Goal: Task Accomplishment & Management: Manage account settings

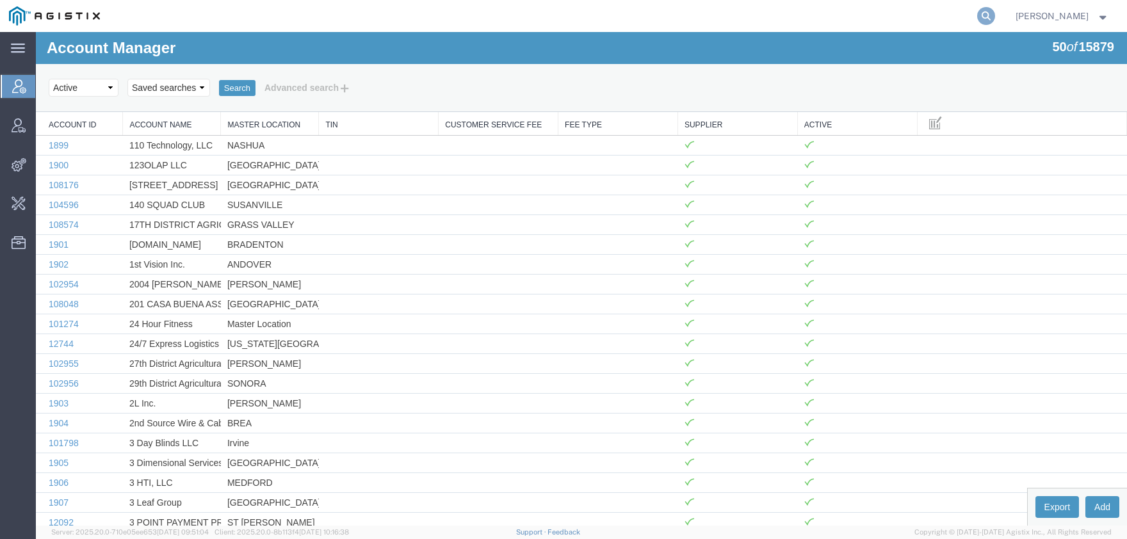
click at [995, 16] on icon at bounding box center [986, 16] width 18 height 18
paste input "0080025392"
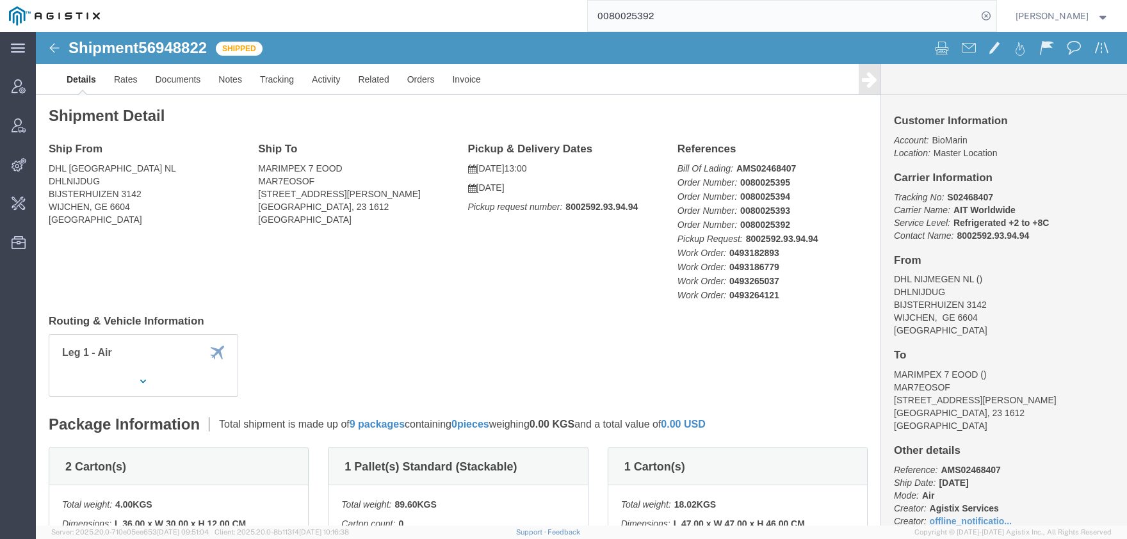
drag, startPoint x: 134, startPoint y: 15, endPoint x: 147, endPoint y: 157, distance: 142.0
click span "56948822"
click form "Shipment 56948822 Shipped Details Rates Documents Notes Tracking Activity Relat…"
click span "56948822"
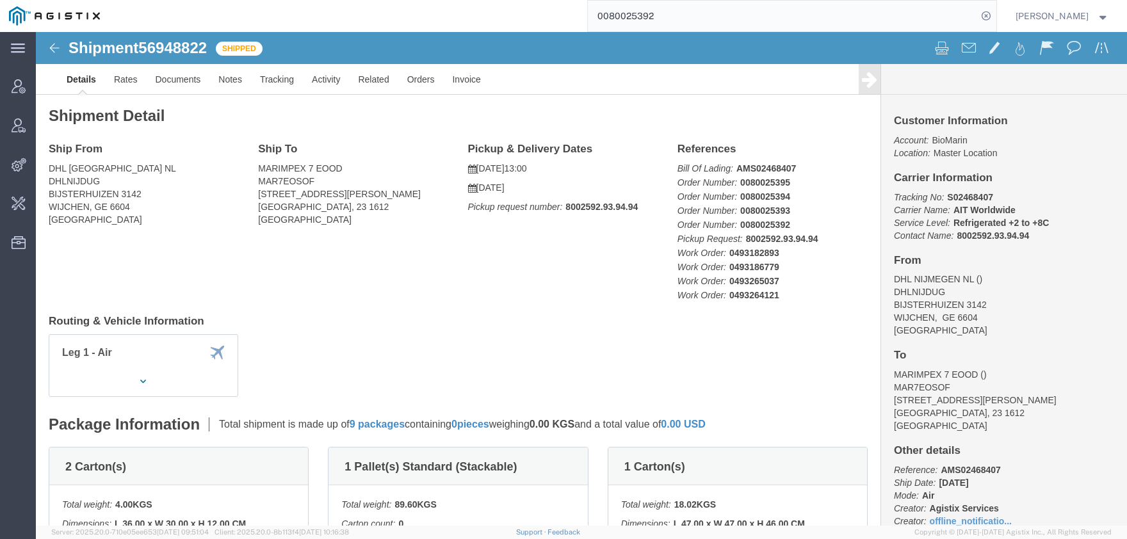
copy h1 "56948822"
drag, startPoint x: 699, startPoint y: 22, endPoint x: 474, endPoint y: 20, distance: 225.4
click at [588, 22] on input "0080025392" at bounding box center [782, 16] width 389 height 31
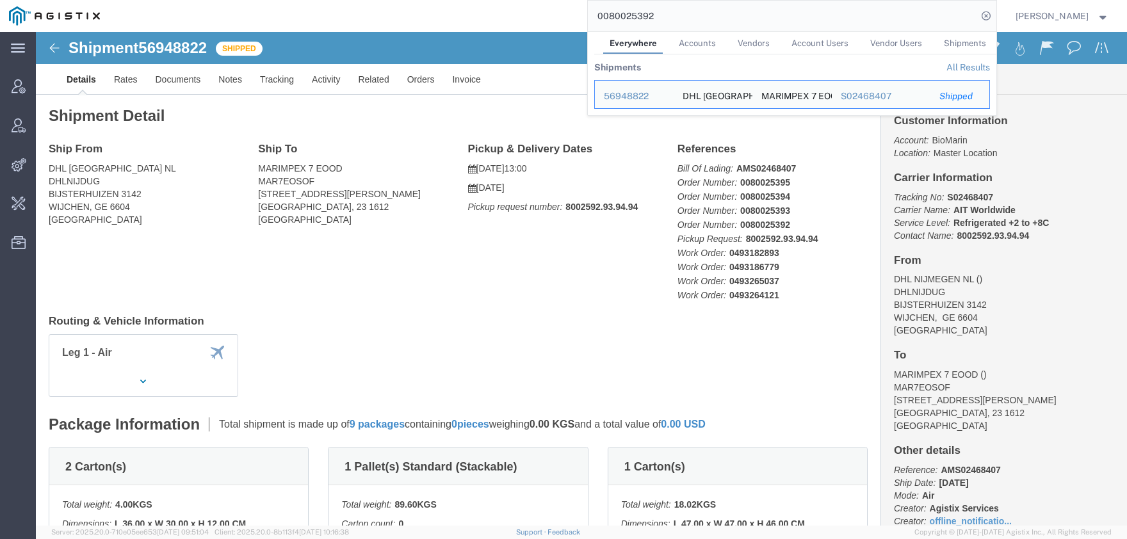
paste input "56964676"
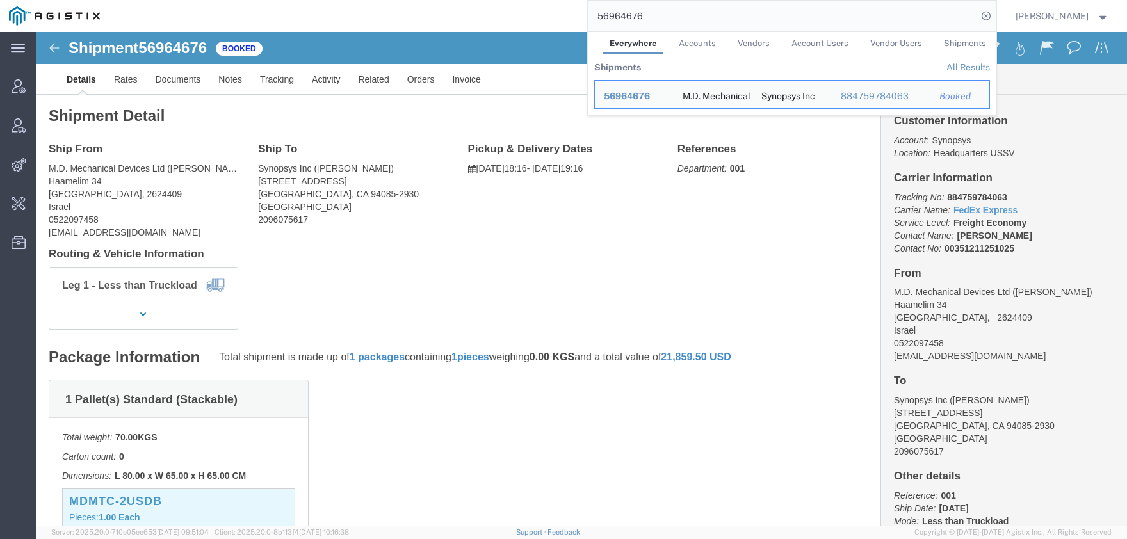
drag, startPoint x: 668, startPoint y: 18, endPoint x: 491, endPoint y: 29, distance: 177.7
click at [597, 24] on input "56964676" at bounding box center [782, 16] width 389 height 31
paste input "393696438838"
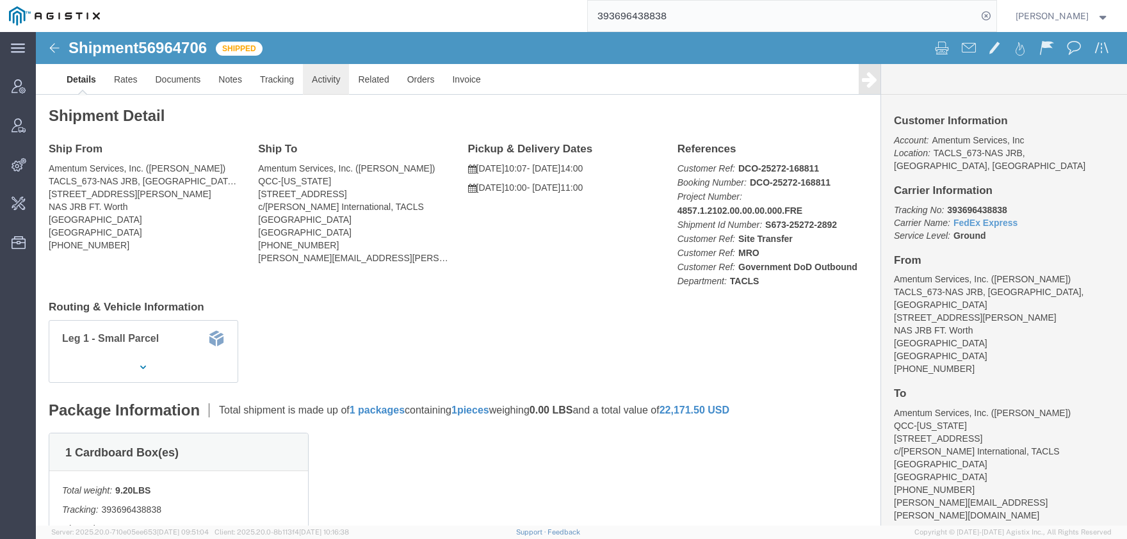
click link "Activity"
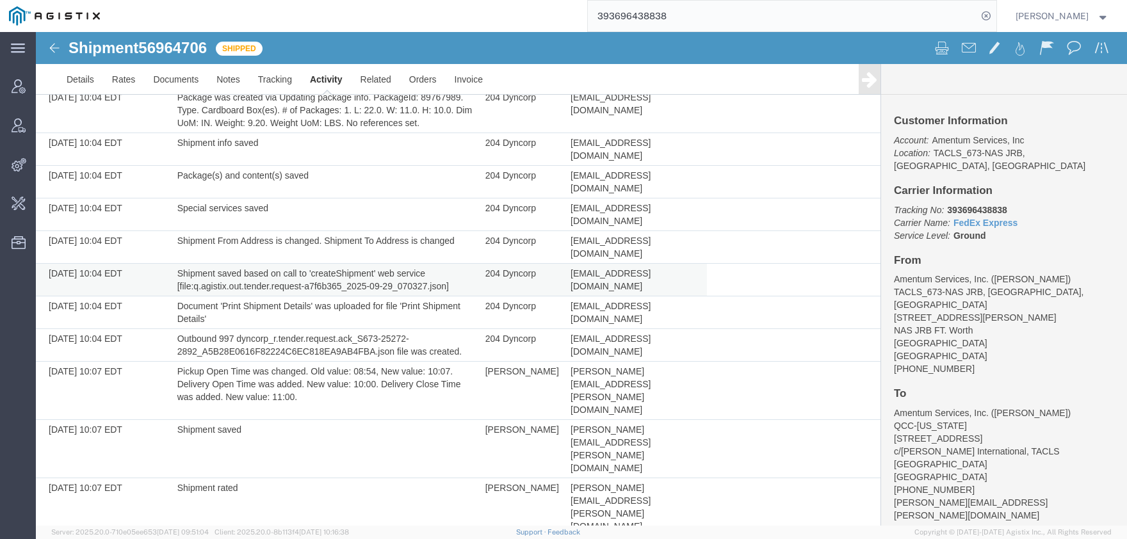
scroll to position [141, 0]
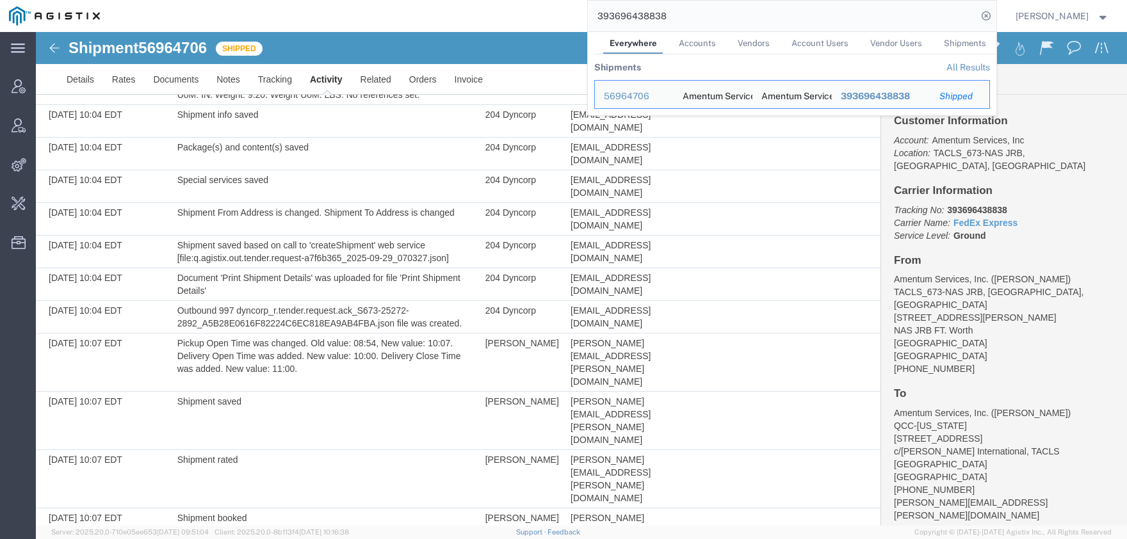
drag, startPoint x: 617, startPoint y: 15, endPoint x: 474, endPoint y: 28, distance: 143.3
click at [588, 24] on input "393696438838" at bounding box center [782, 16] width 389 height 31
paste input "DCO-25272-168855"
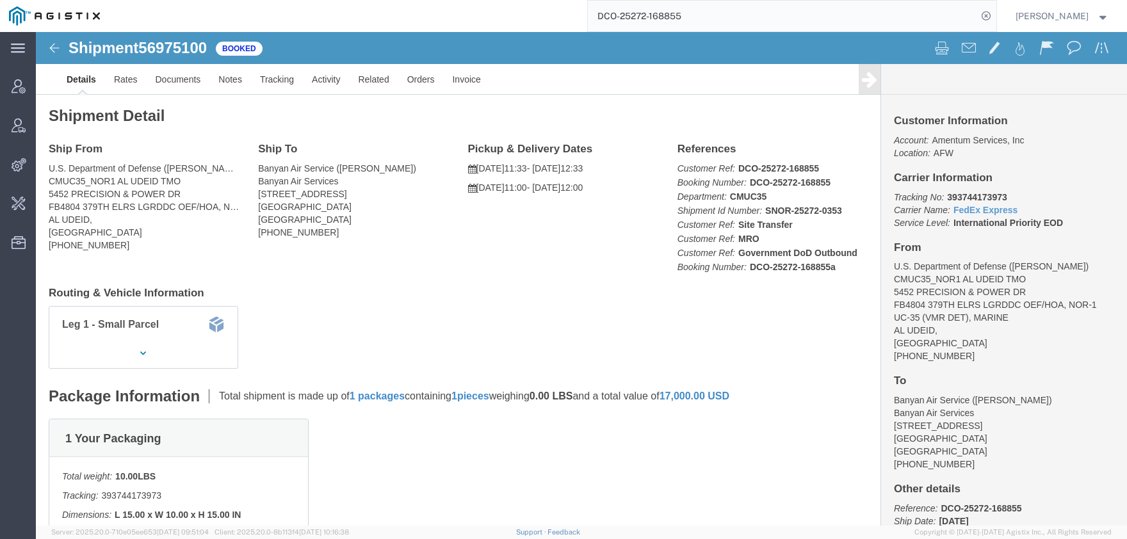
drag, startPoint x: 667, startPoint y: 21, endPoint x: 532, endPoint y: 20, distance: 135.1
click at [588, 21] on input "DCO-25272-168855" at bounding box center [782, 16] width 389 height 31
type input "offline@dyn"
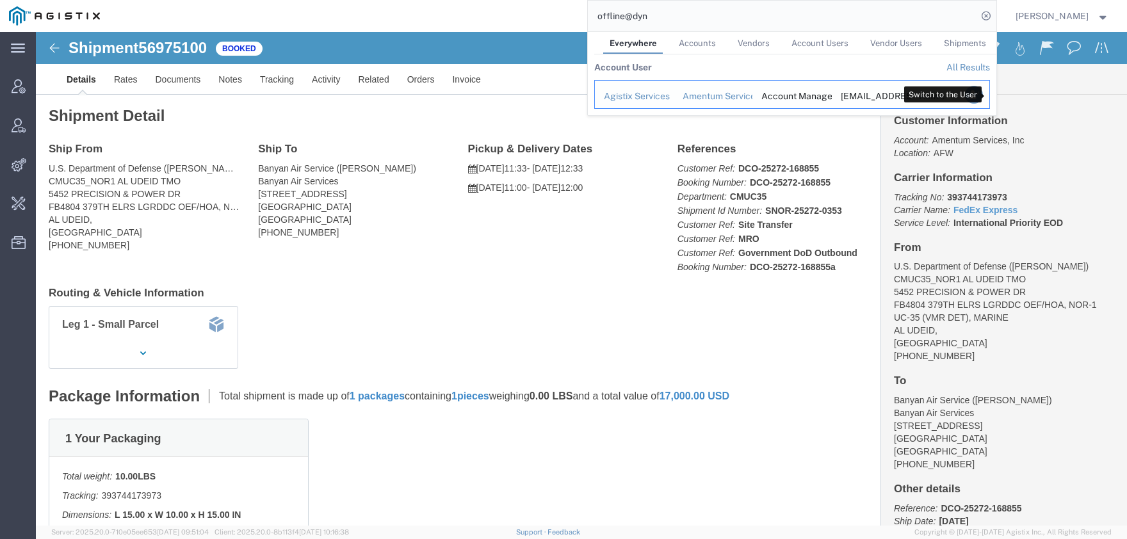
click at [982, 98] on icon "Search Results" at bounding box center [973, 95] width 18 height 18
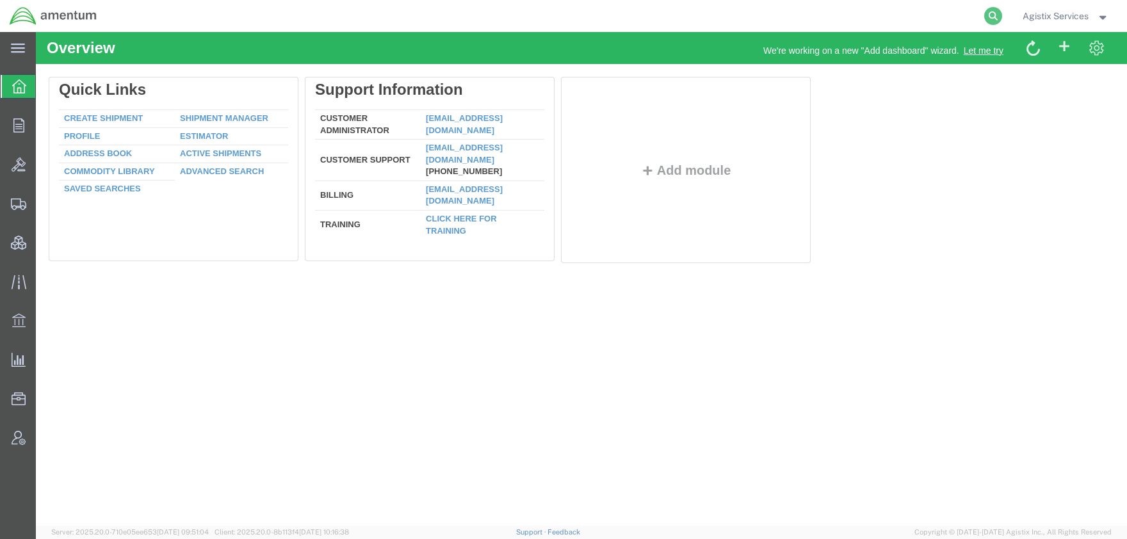
click at [989, 14] on icon at bounding box center [993, 16] width 18 height 18
paste input "DCO-25272-168855"
type input "DCO-25272-168855"
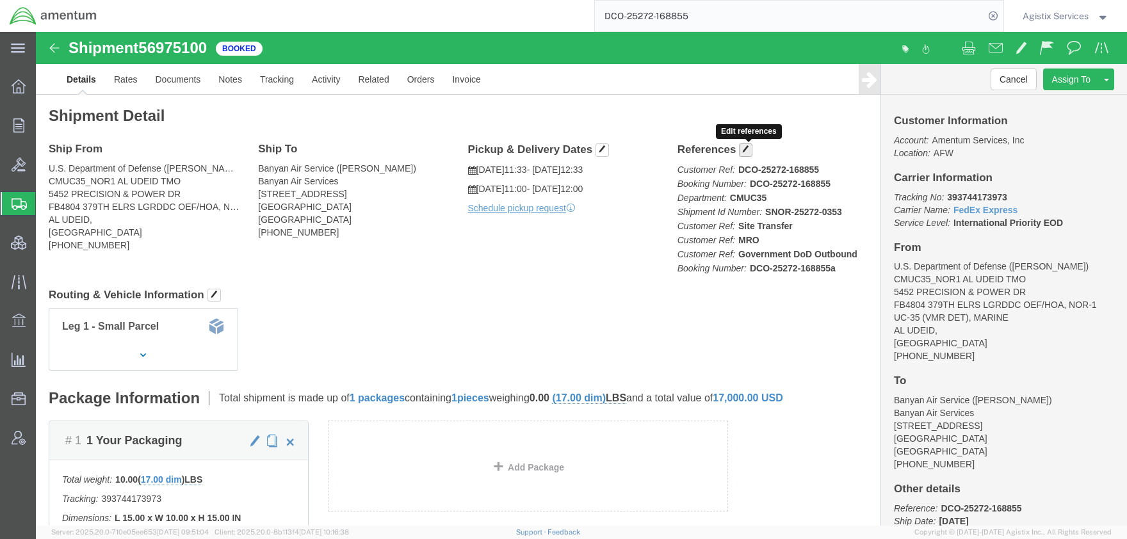
click button "button"
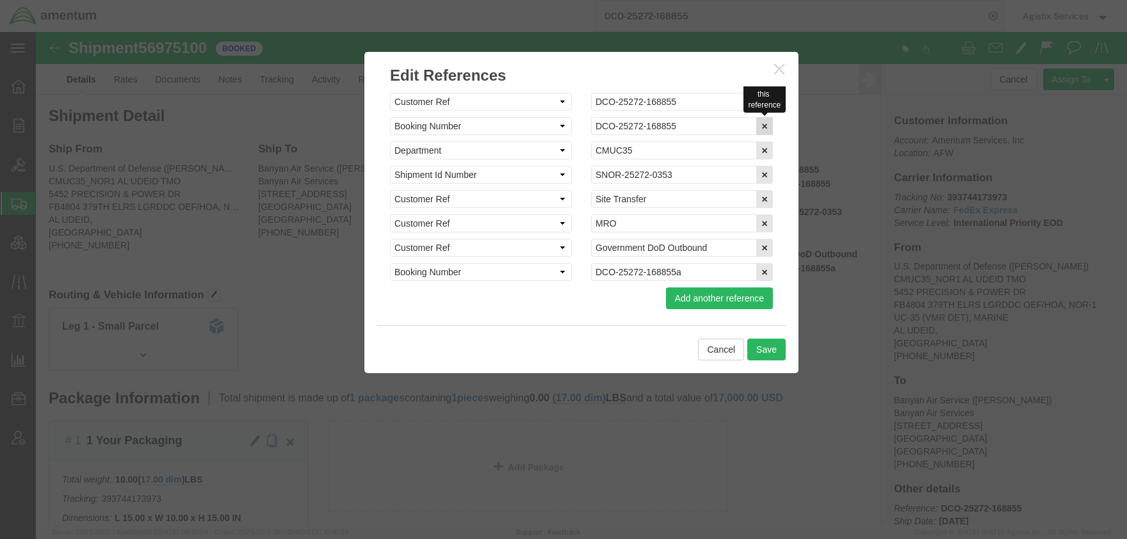
click icon "button"
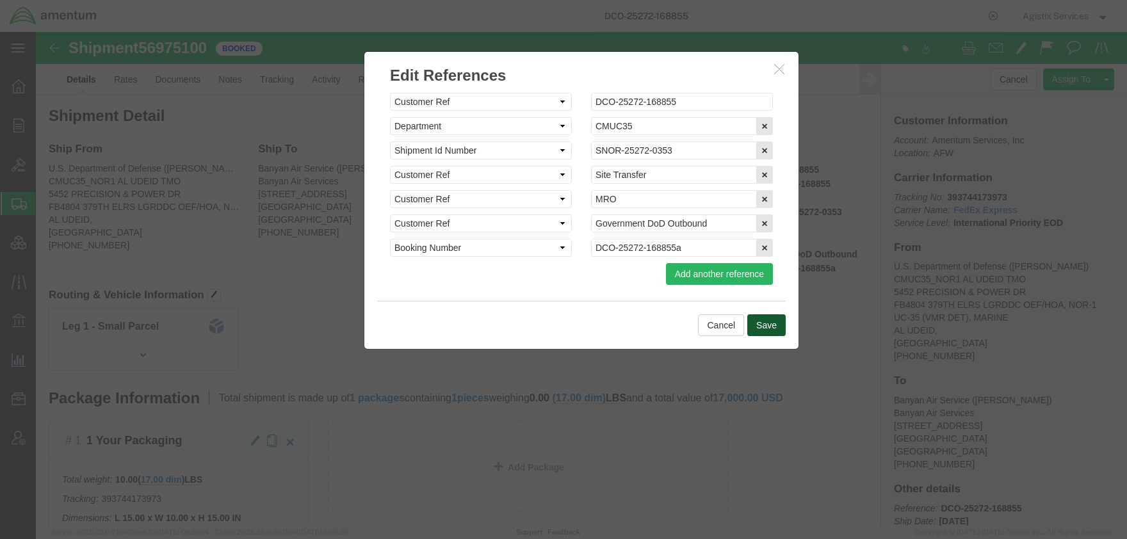
click button "Save"
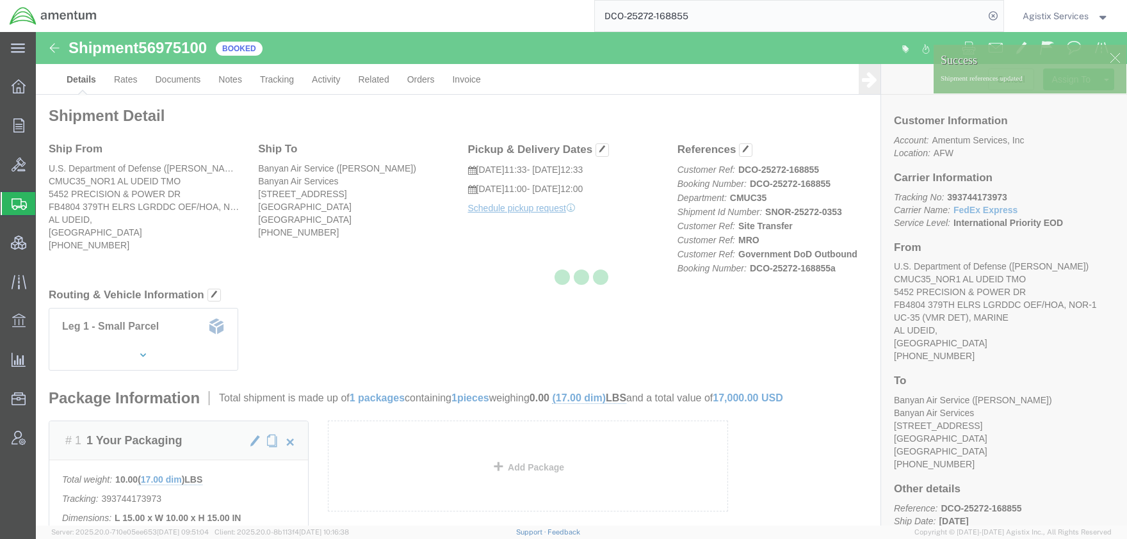
click div
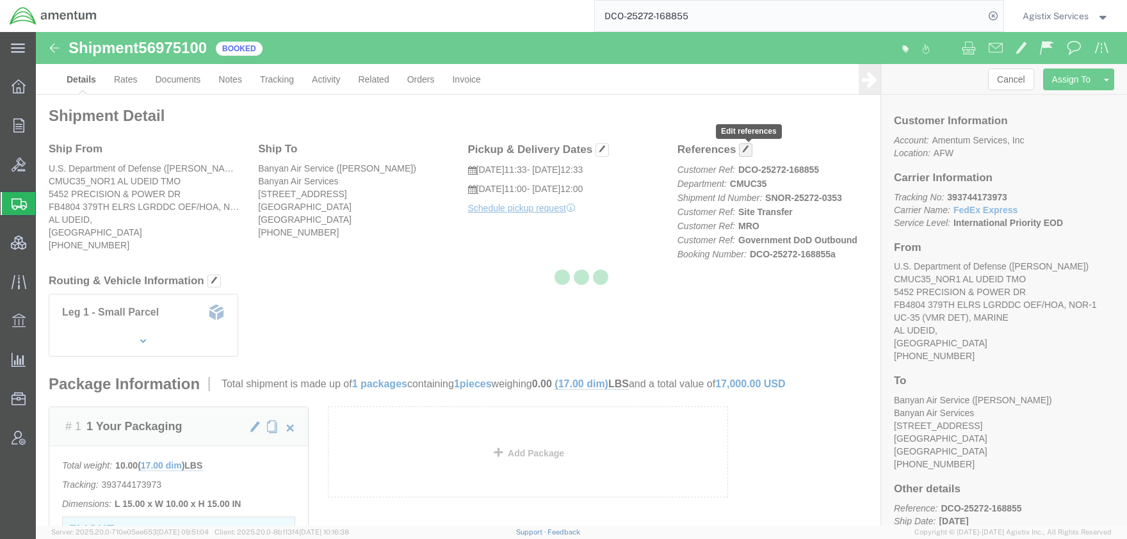
click span "button"
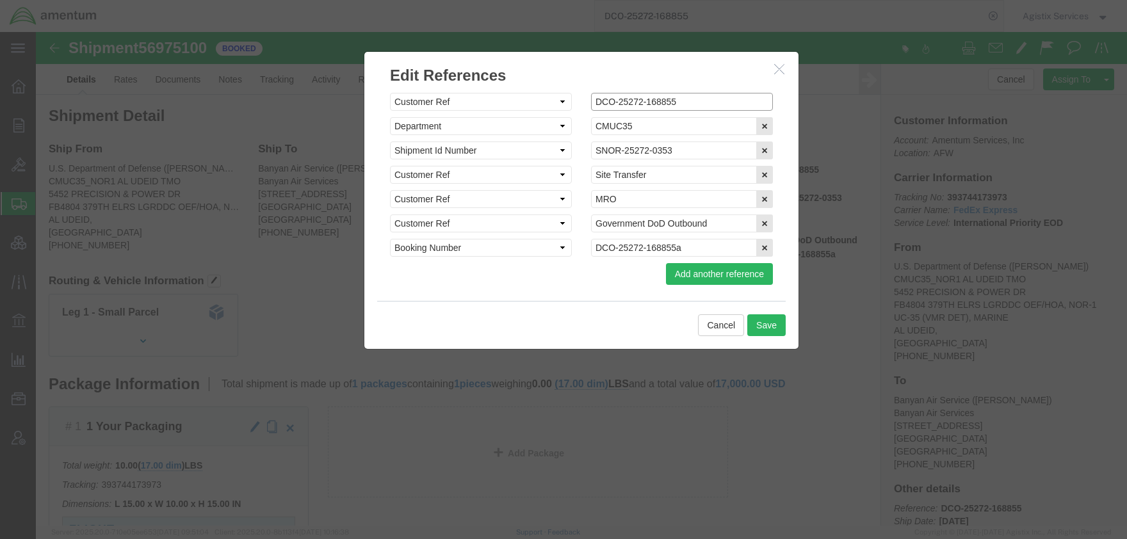
click input "DCO-25272-168855"
type input "DCO-25272-168855a"
click button "Save"
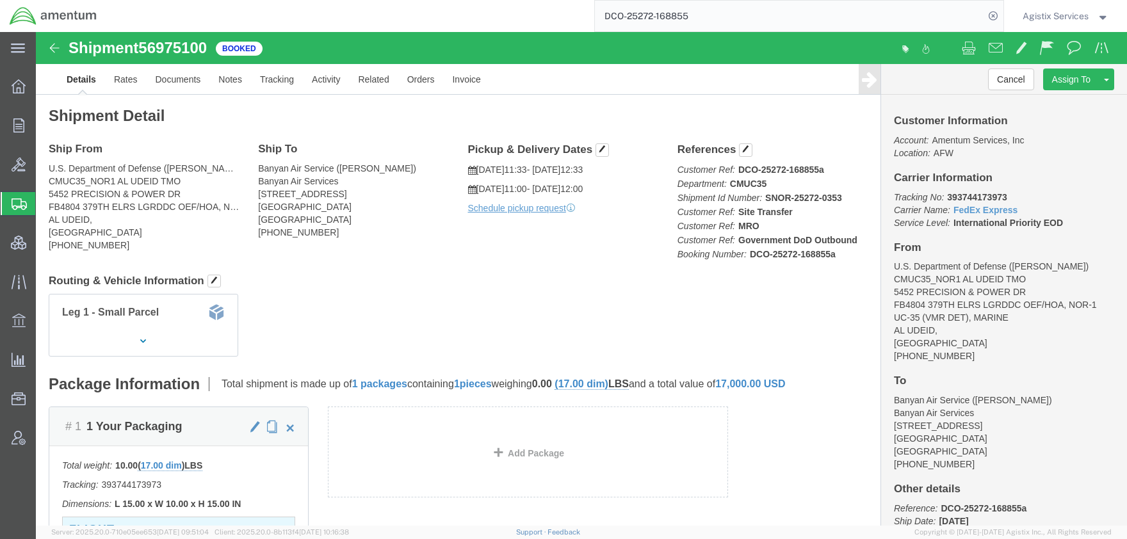
click h4 "Routing & Vehicle Information"
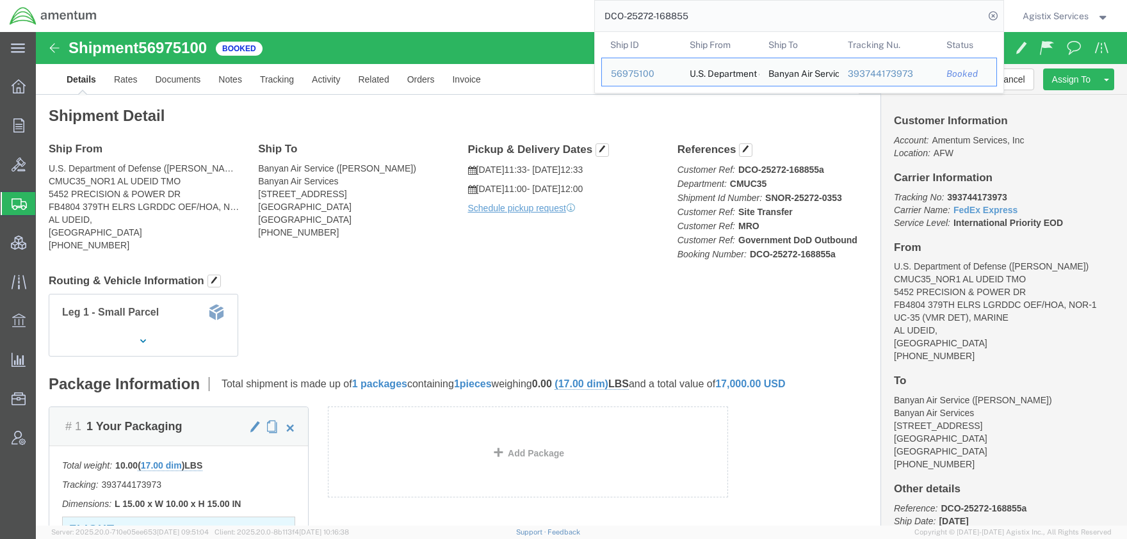
click at [715, 5] on input "DCO-25272-168855" at bounding box center [789, 16] width 389 height 31
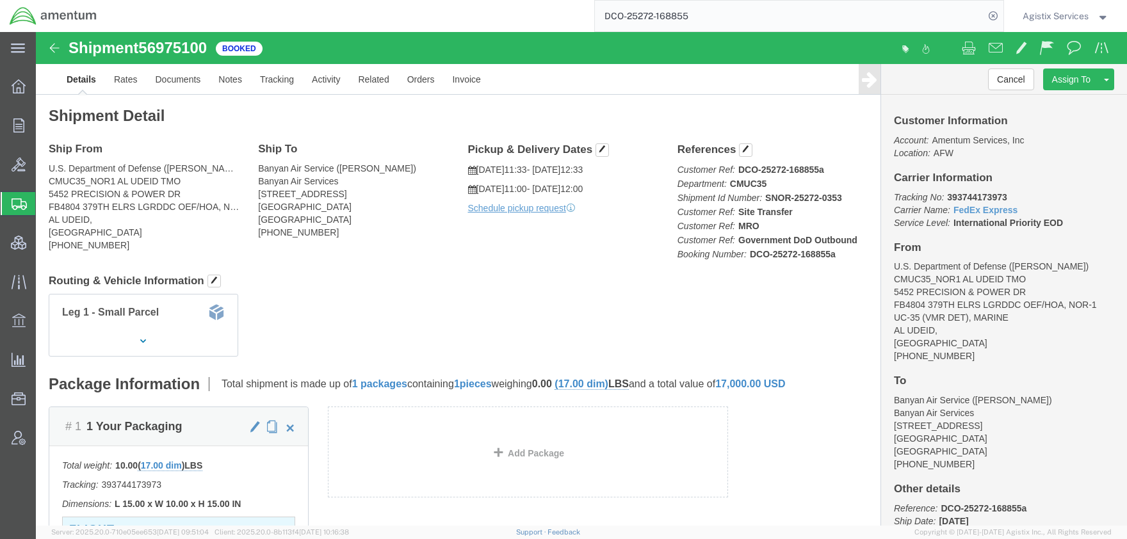
click at [708, 19] on input "DCO-25272-168855" at bounding box center [789, 16] width 389 height 31
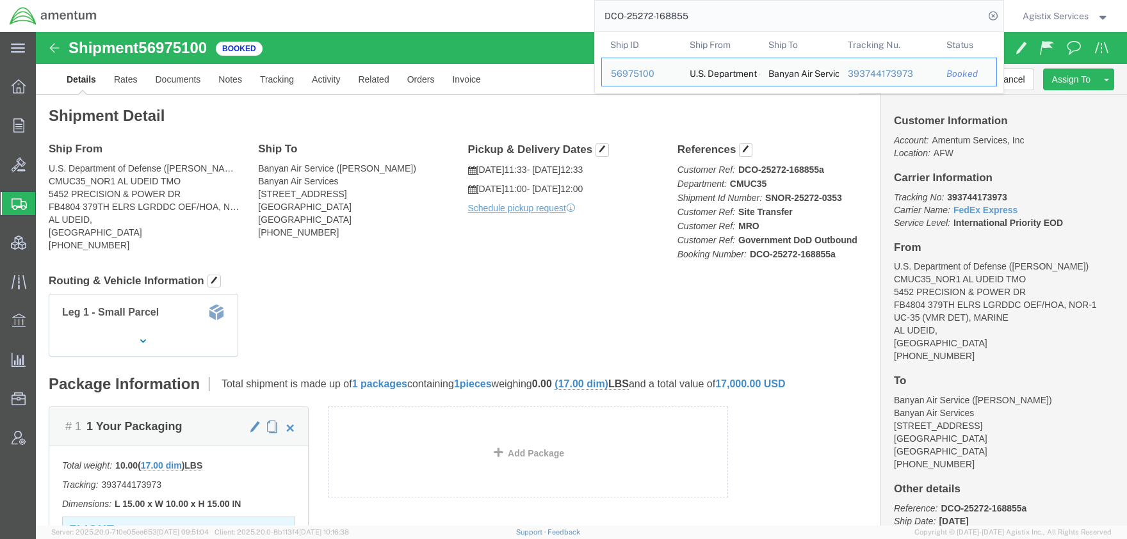
drag, startPoint x: 705, startPoint y: 19, endPoint x: 460, endPoint y: 26, distance: 245.3
click at [595, 26] on input "DCO-25272-168855" at bounding box center [789, 16] width 389 height 31
click at [991, 15] on icon at bounding box center [993, 16] width 18 height 18
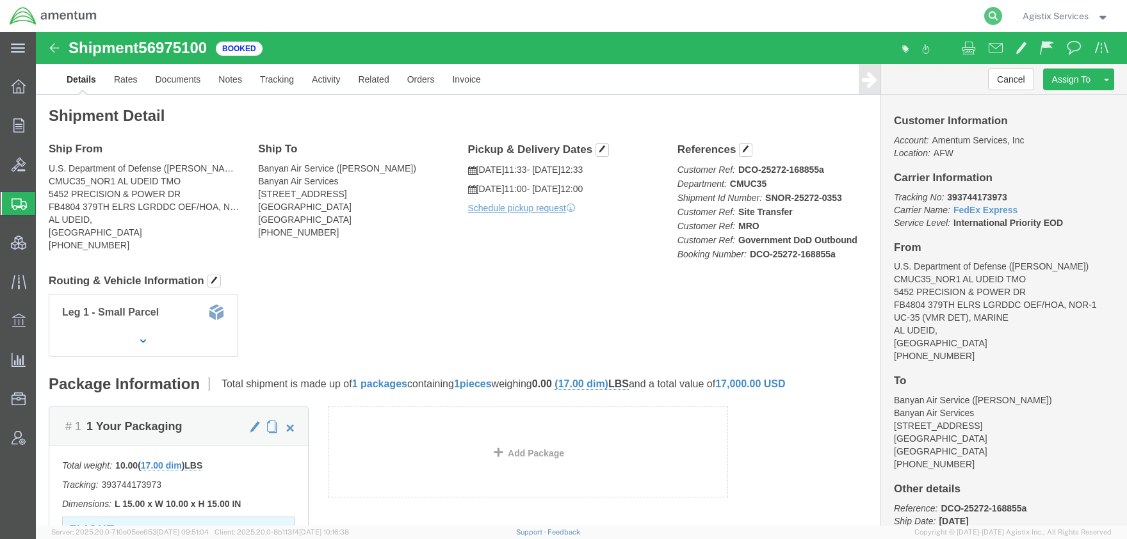
click at [995, 20] on icon at bounding box center [993, 16] width 18 height 18
paste input "201260075"
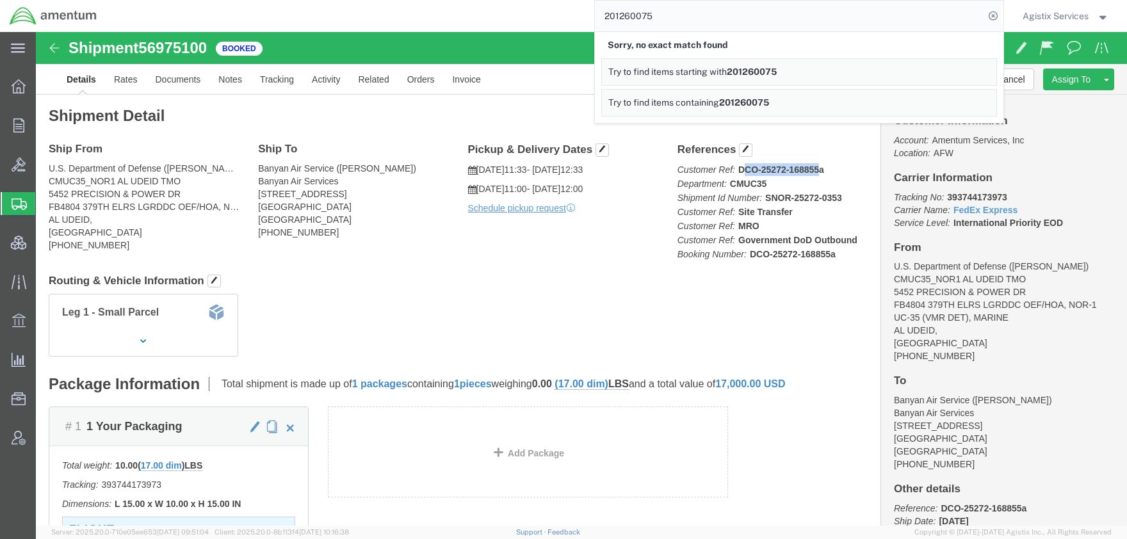
drag, startPoint x: 783, startPoint y: 138, endPoint x: 707, endPoint y: 138, distance: 75.6
click b "DCO-25272-168855a"
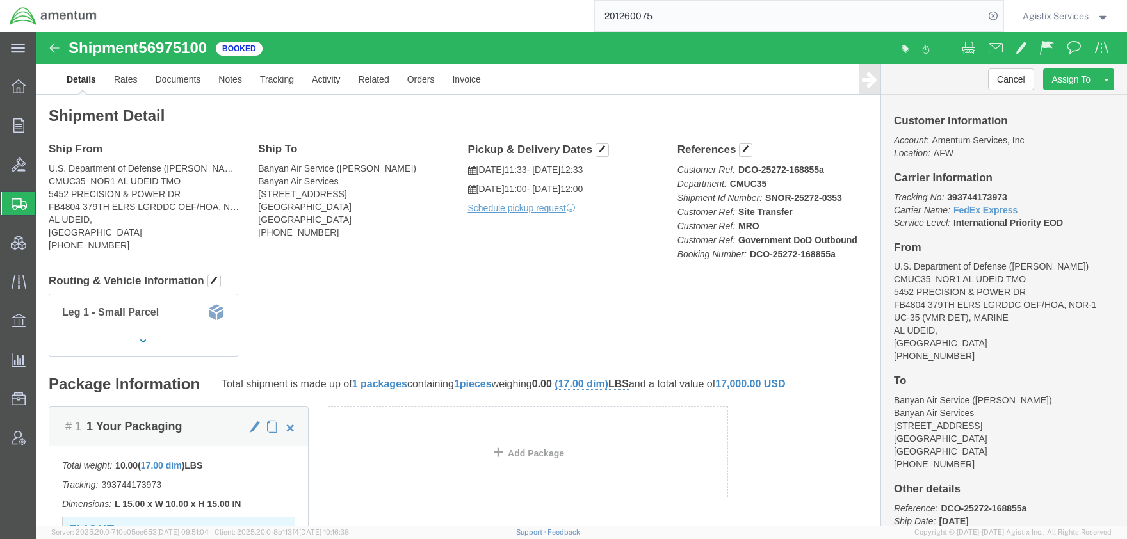
click b "DCO-25272-168855a"
drag, startPoint x: 703, startPoint y: 138, endPoint x: 786, endPoint y: 136, distance: 83.3
click b "DCO-25272-168855a"
drag, startPoint x: 784, startPoint y: 138, endPoint x: 703, endPoint y: 138, distance: 80.7
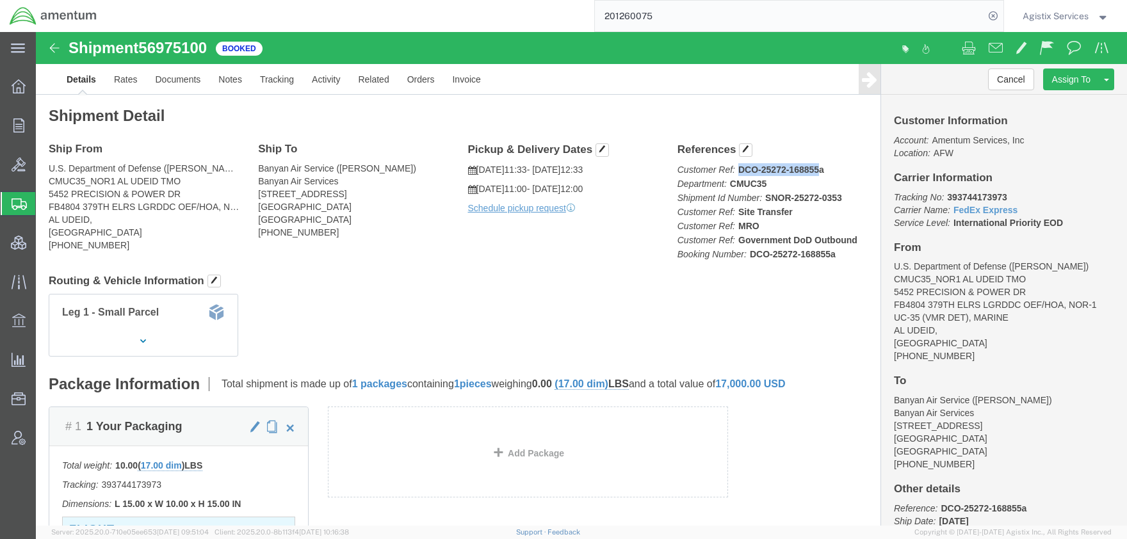
click b "DCO-25272-168855a"
copy b "DCO-25272-168855"
drag, startPoint x: 672, startPoint y: 22, endPoint x: 491, endPoint y: 24, distance: 181.2
click at [595, 22] on input "201260075" at bounding box center [789, 16] width 389 height 31
type input "DCO-25272-168855"
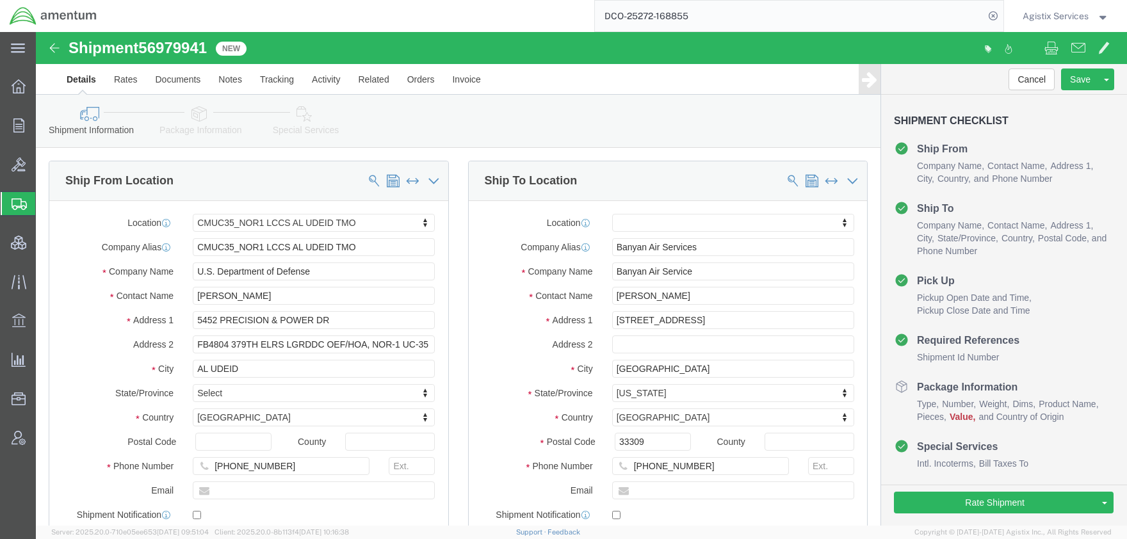
select select "42657"
select select
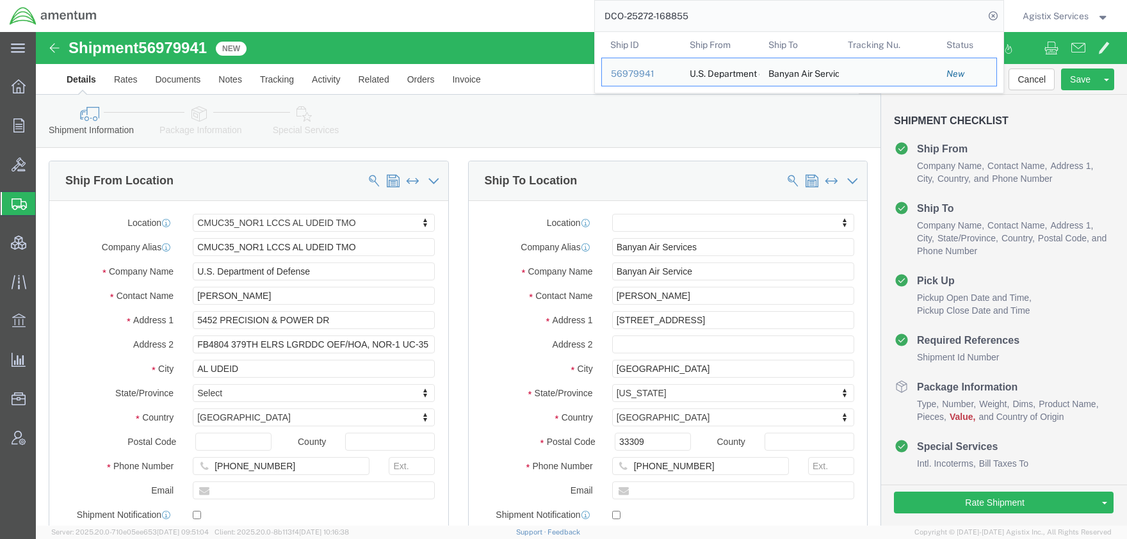
drag, startPoint x: 702, startPoint y: 17, endPoint x: 518, endPoint y: 32, distance: 184.4
click at [595, 31] on input "DCO-25272-168855" at bounding box center [789, 16] width 389 height 31
click span "56979941"
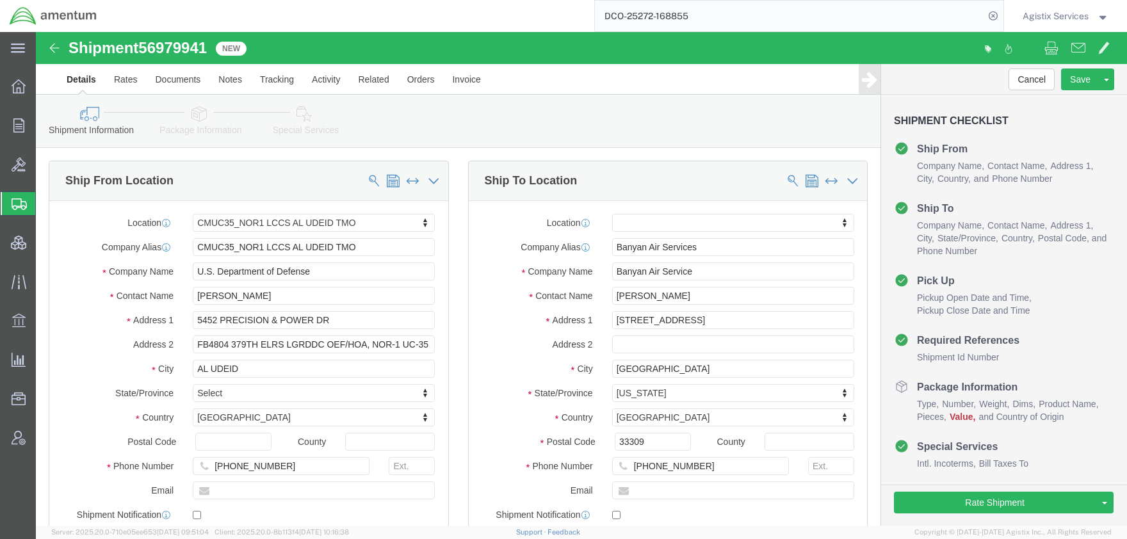
copy h1 "56979941"
click at [17, 87] on icon at bounding box center [19, 86] width 14 height 14
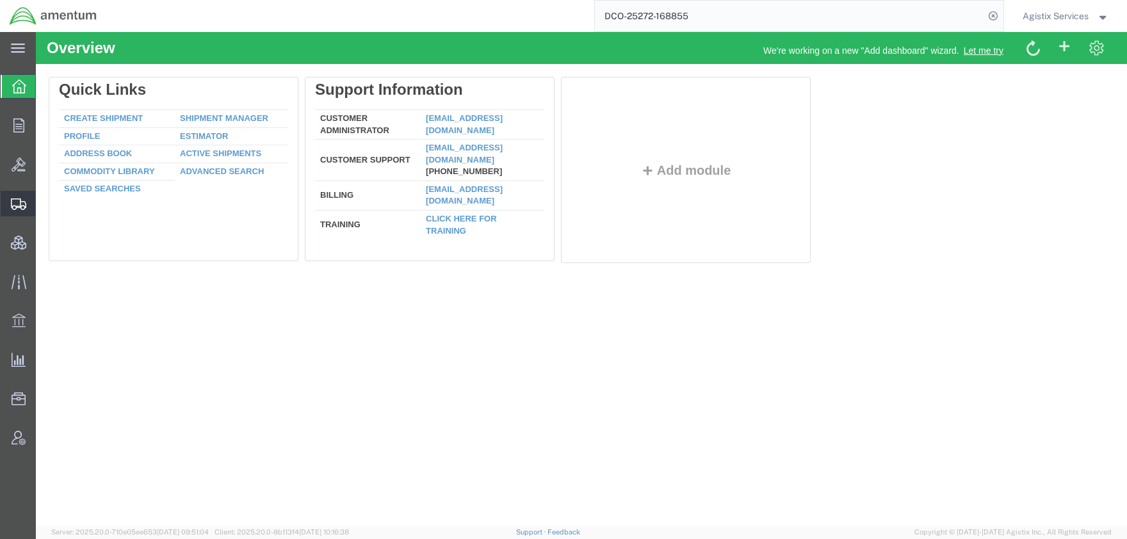
click at [0, 0] on span "Shipment Manager" at bounding box center [0, 0] width 0 height 0
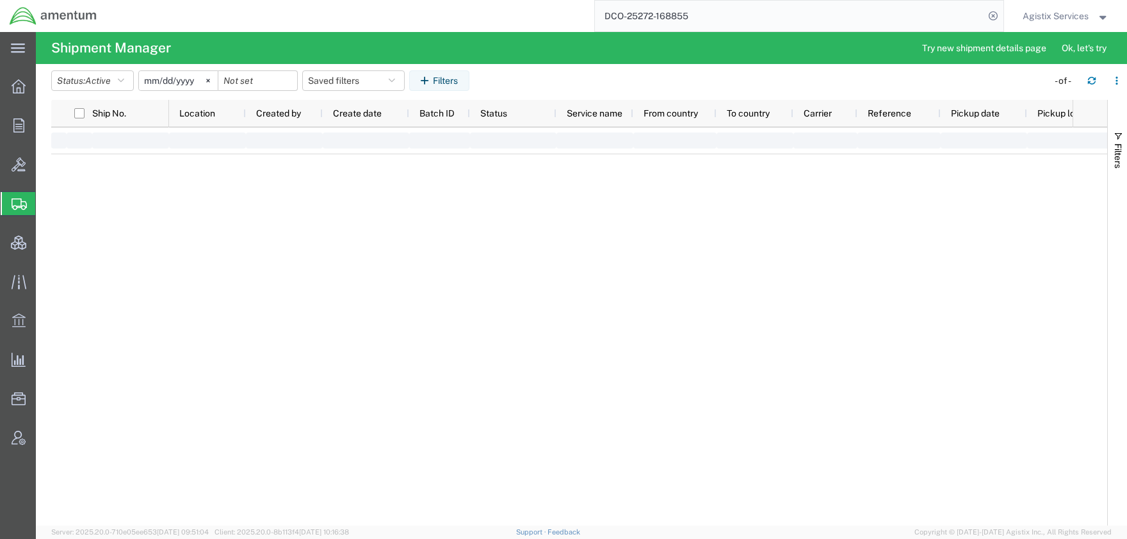
type input "[DATE]"
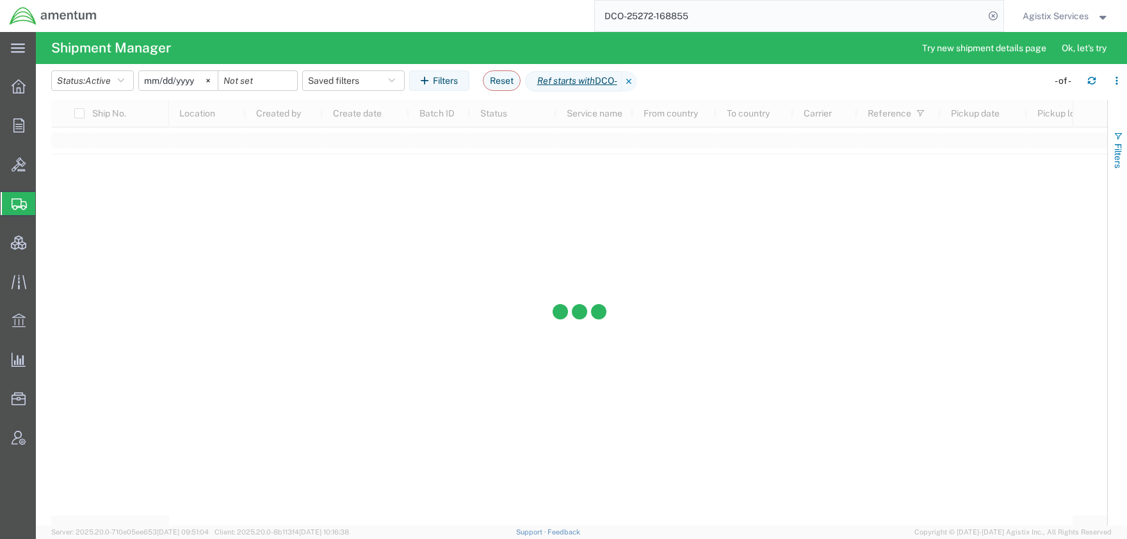
click at [1122, 170] on button "Filters" at bounding box center [1117, 149] width 19 height 69
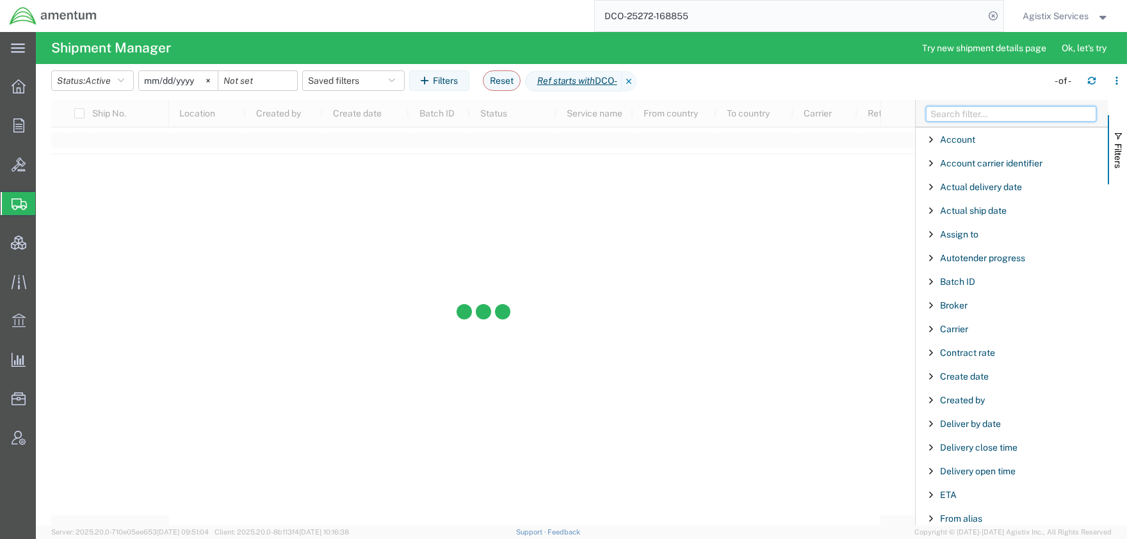
click at [994, 117] on input "Filter Columns Input" at bounding box center [1011, 113] width 170 height 15
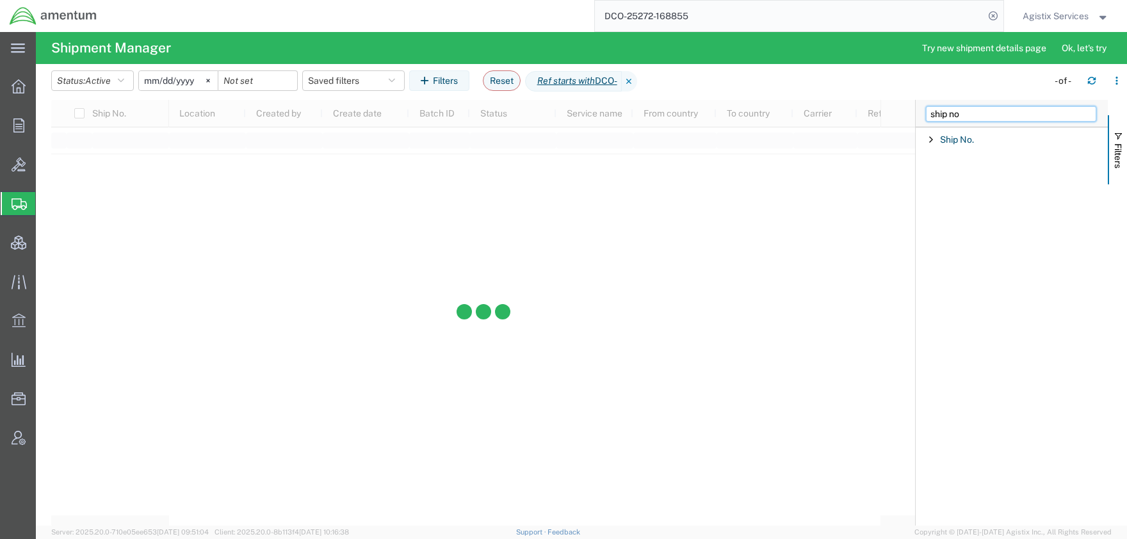
type input "ship no"
click at [926, 140] on div "Ship No." at bounding box center [1012, 139] width 192 height 23
click at [945, 195] on input "Filter Value" at bounding box center [1016, 193] width 168 height 15
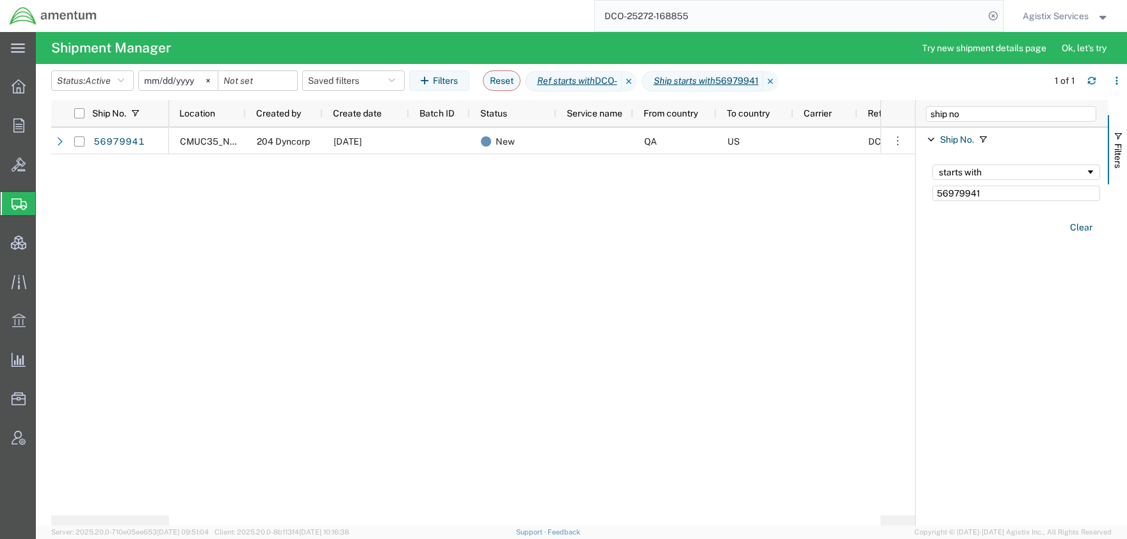
drag, startPoint x: 987, startPoint y: 199, endPoint x: 863, endPoint y: 346, distance: 193.6
click at [932, 201] on input "56979941" at bounding box center [1016, 193] width 168 height 15
type input "56979941"
click at [939, 191] on div "starts with 56979941" at bounding box center [1016, 183] width 183 height 52
click at [941, 197] on input "56979941" at bounding box center [1016, 193] width 168 height 15
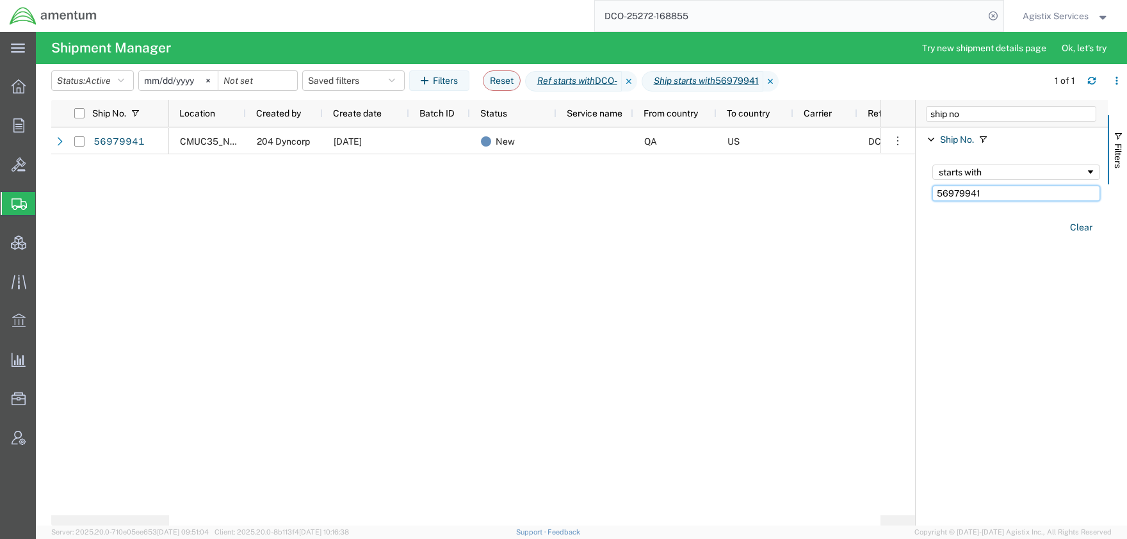
click at [941, 197] on input "56979941" at bounding box center [1016, 193] width 168 height 15
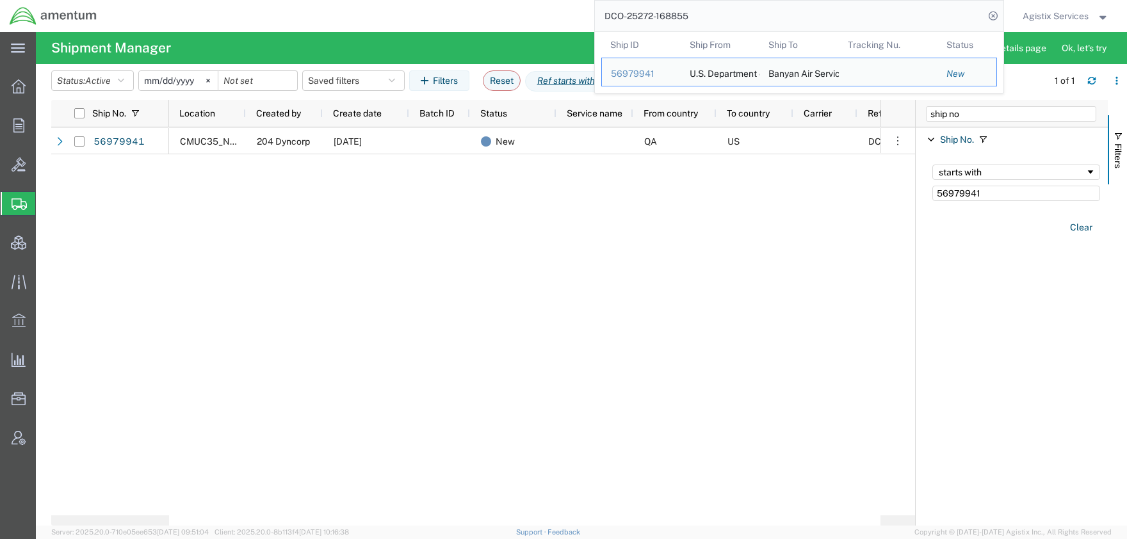
click at [699, 11] on input "DCO-25272-168855" at bounding box center [789, 16] width 389 height 31
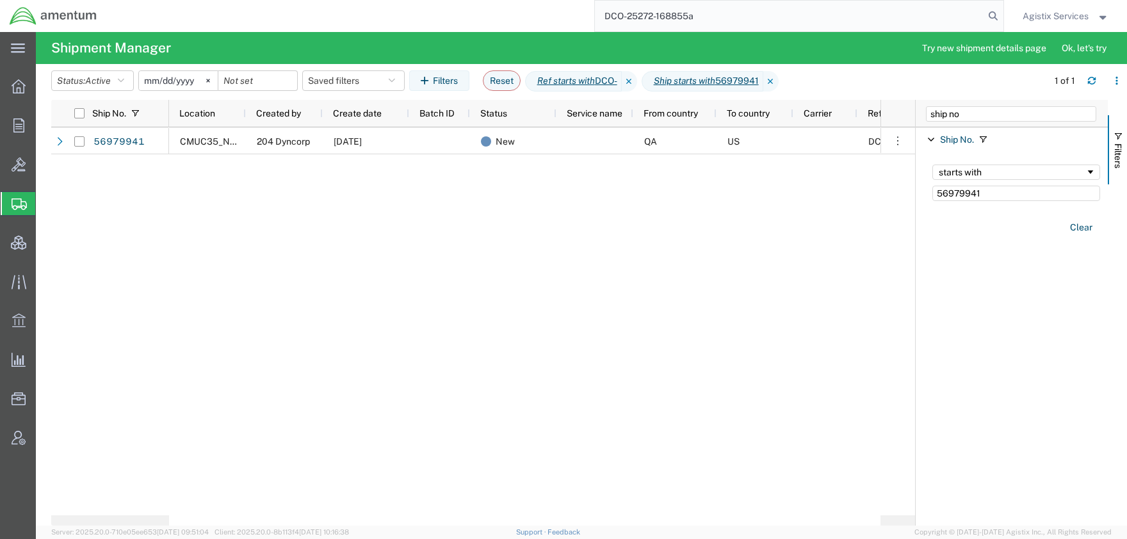
type input "DCO-25272-168855a"
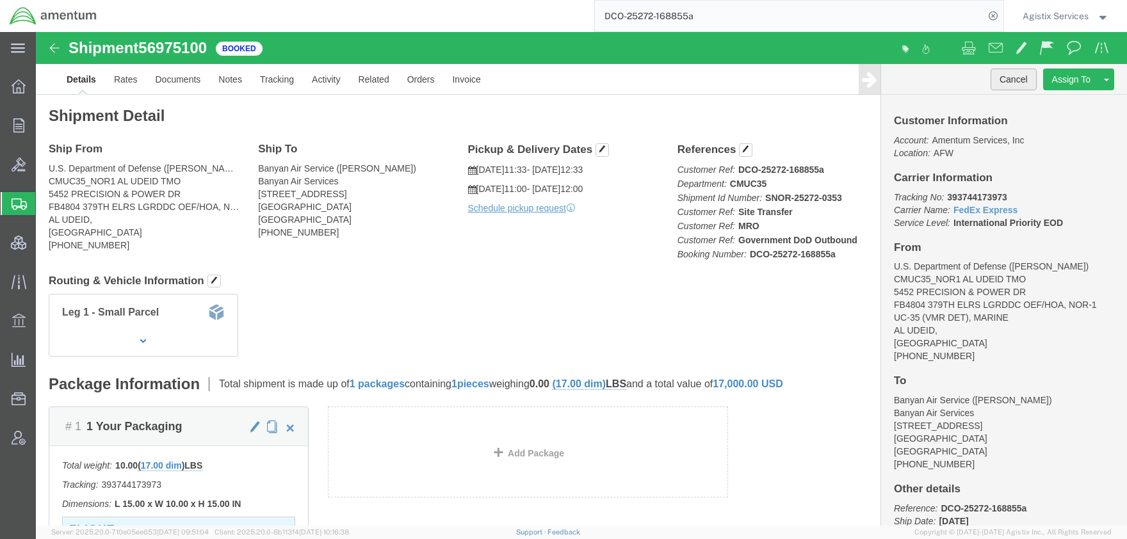
click button "Cancel"
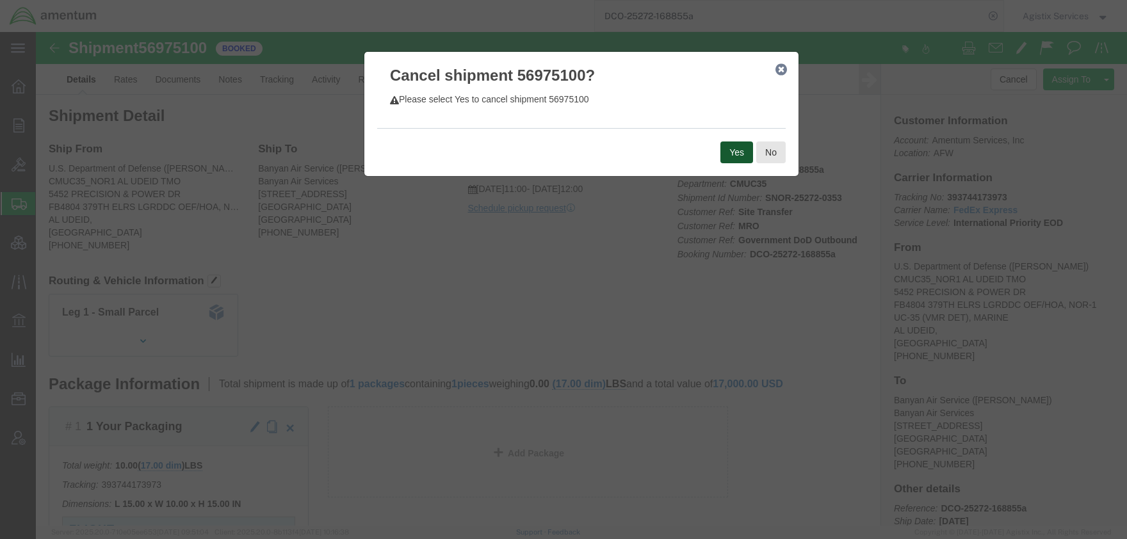
click button "Yes"
